Goal: Complete application form

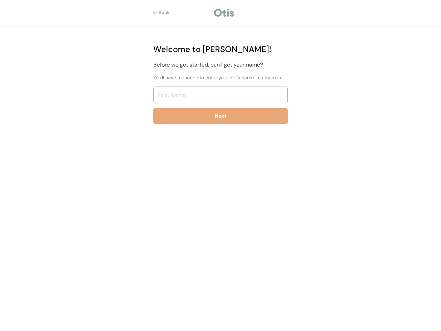
click at [220, 165] on div "Back Welcome to [PERSON_NAME]! Before we get started, can I get your name? You'…" at bounding box center [220, 165] width 441 height 331
click at [220, 13] on div at bounding box center [224, 13] width 22 height 10
click at [164, 13] on div "Back" at bounding box center [166, 12] width 16 height 7
click at [156, 13] on div at bounding box center [155, 13] width 5 height 4
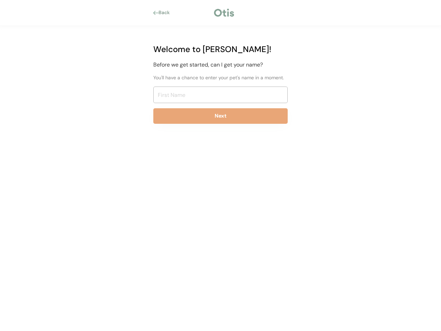
click at [166, 13] on div "Back" at bounding box center [166, 12] width 16 height 7
click at [193, 13] on div at bounding box center [193, 12] width 39 height 7
click at [224, 13] on div at bounding box center [224, 13] width 22 height 10
click at [261, 13] on div at bounding box center [261, 12] width 53 height 7
click at [220, 86] on div "Welcome to [PERSON_NAME]! Before we get started, can I get your name? You'll ha…" at bounding box center [220, 86] width 155 height 121
